Goal: Check status: Check status

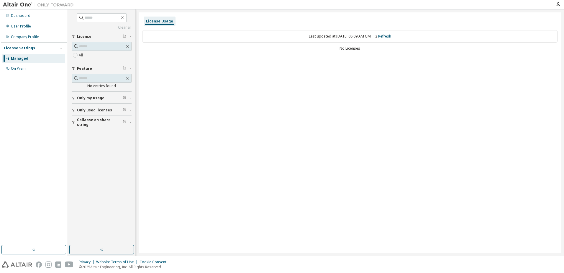
click at [154, 23] on div "License Usage" at bounding box center [159, 21] width 27 height 5
click at [391, 37] on link "Refresh" at bounding box center [384, 36] width 13 height 5
click at [109, 99] on div "Only my usage" at bounding box center [103, 98] width 53 height 5
click at [101, 128] on span "Only used licenses" at bounding box center [94, 127] width 35 height 5
click at [100, 158] on span "Collapse on share string" at bounding box center [100, 156] width 46 height 9
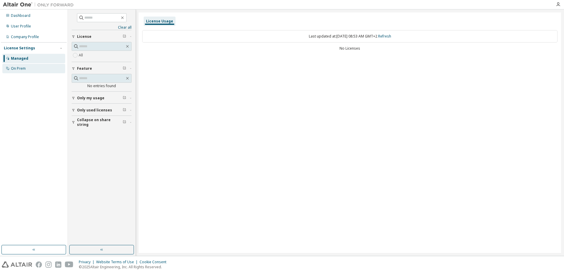
click at [20, 69] on div "On Prem" at bounding box center [18, 68] width 15 height 5
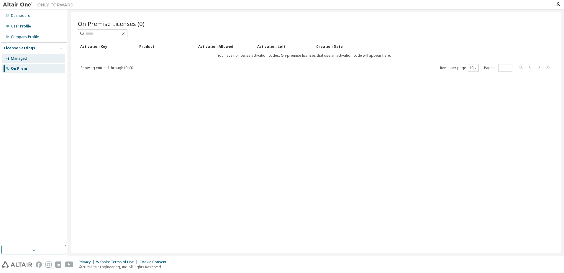
click at [20, 59] on div "Managed" at bounding box center [19, 58] width 16 height 5
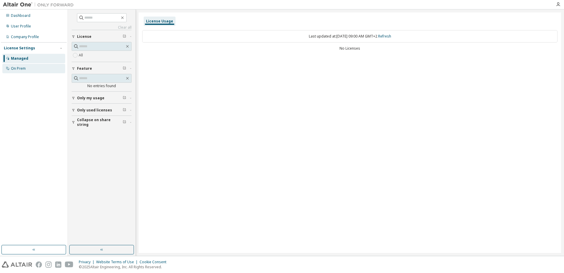
click at [20, 68] on div "On Prem" at bounding box center [18, 68] width 15 height 5
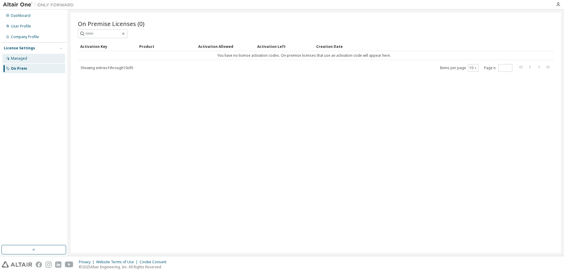
click at [19, 57] on div "Managed" at bounding box center [19, 58] width 16 height 5
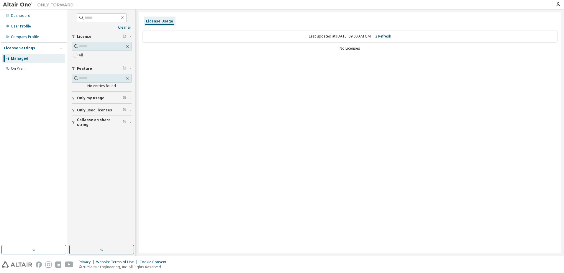
click at [86, 95] on button "Only my usage" at bounding box center [102, 97] width 60 height 13
click at [104, 129] on span "Only used licenses" at bounding box center [94, 127] width 35 height 5
click at [75, 110] on icon "button" at bounding box center [74, 110] width 4 height 4
click at [79, 98] on span "Only my usage" at bounding box center [90, 98] width 27 height 5
click at [390, 37] on link "Refresh" at bounding box center [384, 36] width 13 height 5
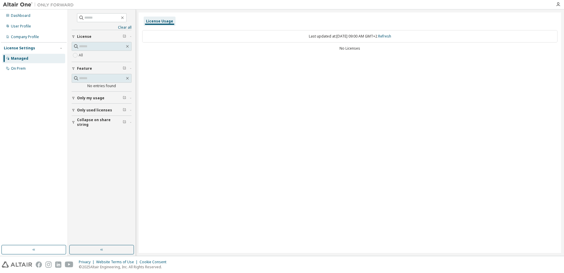
click at [74, 109] on icon "button" at bounding box center [74, 110] width 4 height 4
click at [73, 100] on button "Only my usage" at bounding box center [102, 97] width 60 height 13
